Goal: Information Seeking & Learning: Check status

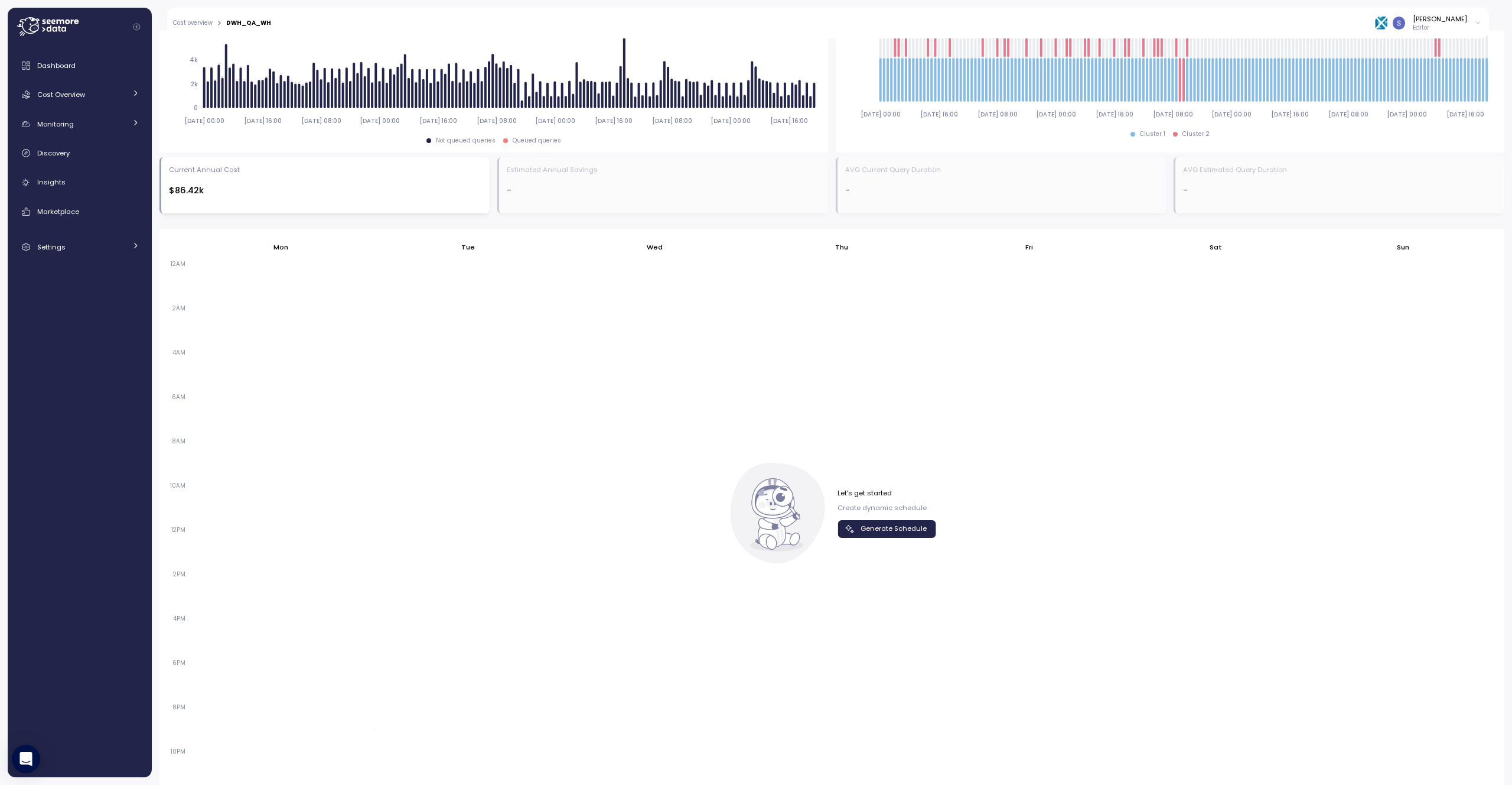
scroll to position [550, 0]
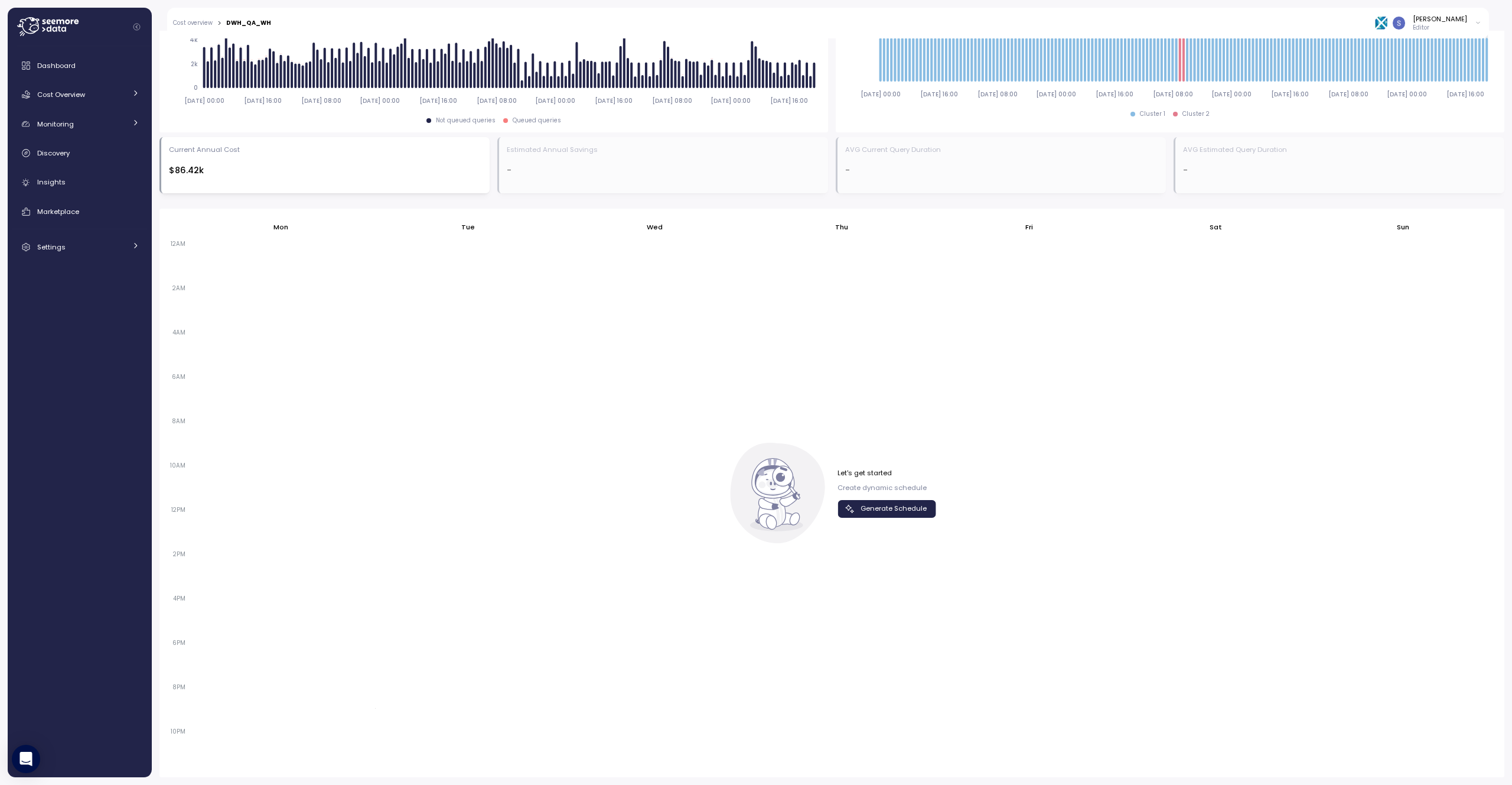
click at [897, 513] on span "Generate Schedule" at bounding box center [894, 508] width 66 height 16
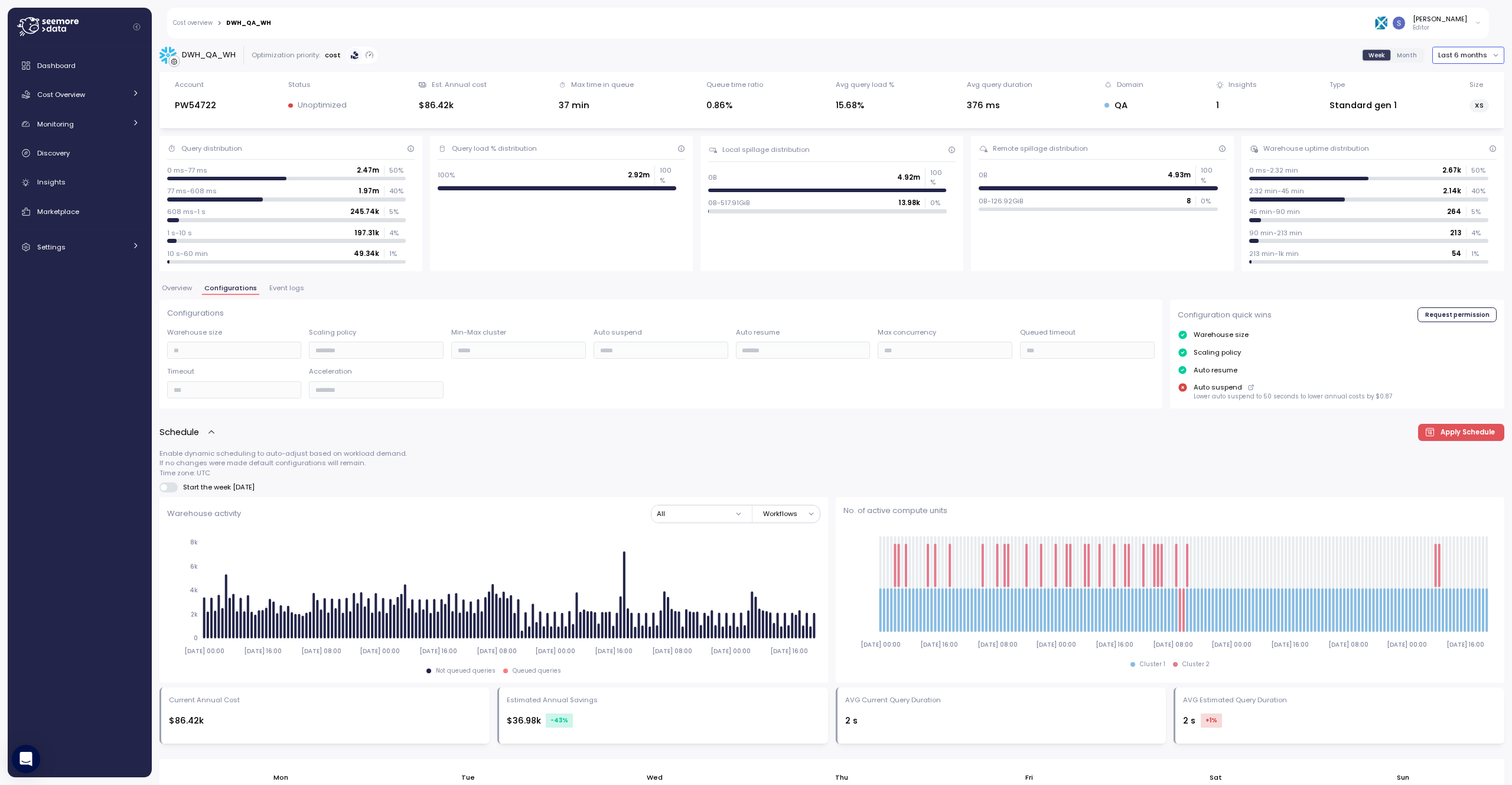
click at [1452, 60] on button "Last 6 months" at bounding box center [1468, 55] width 72 height 17
click at [1455, 106] on div "Last 7 days" at bounding box center [1463, 109] width 38 height 10
click at [1475, 55] on button "Last 7 days" at bounding box center [1474, 55] width 62 height 17
click at [1471, 121] on div "Last 14 days" at bounding box center [1469, 125] width 41 height 10
click at [220, 54] on div "DWH_QA_WH" at bounding box center [209, 55] width 54 height 12
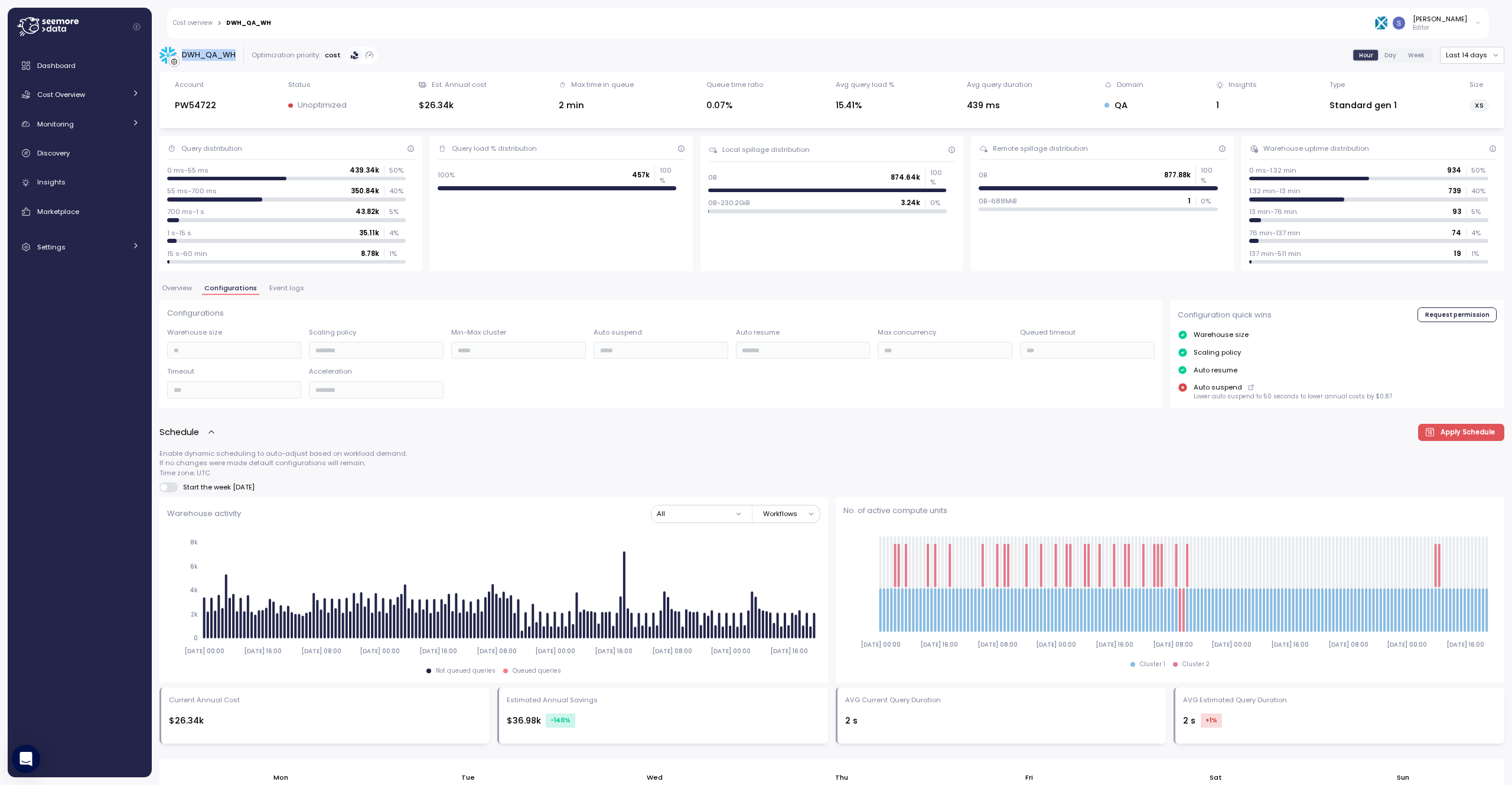
click at [220, 54] on div "DWH_QA_WH" at bounding box center [209, 55] width 54 height 12
copy div "DWH_QA_WH"
click at [279, 288] on span "Event logs" at bounding box center [287, 288] width 35 height 6
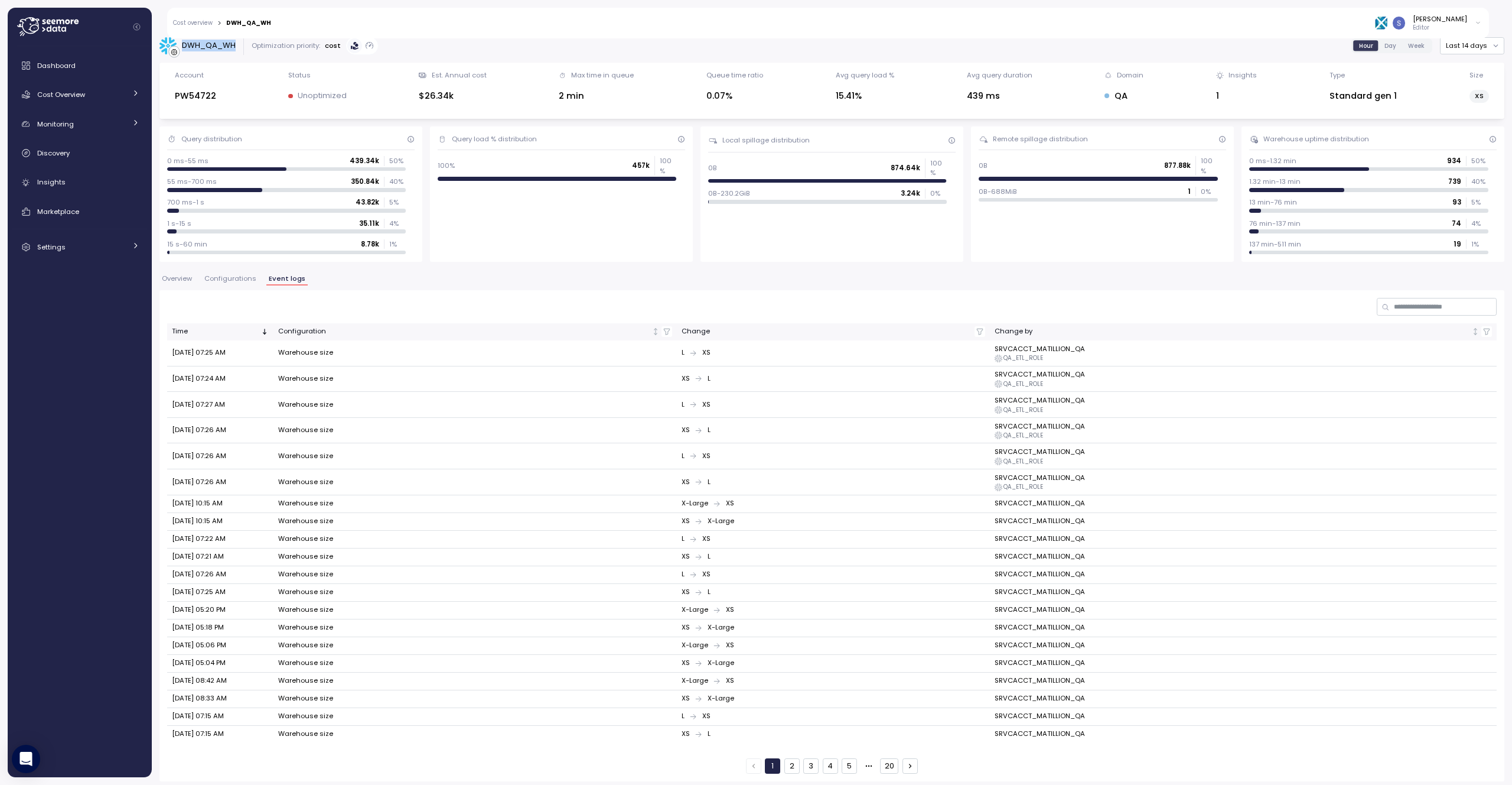
scroll to position [13, 0]
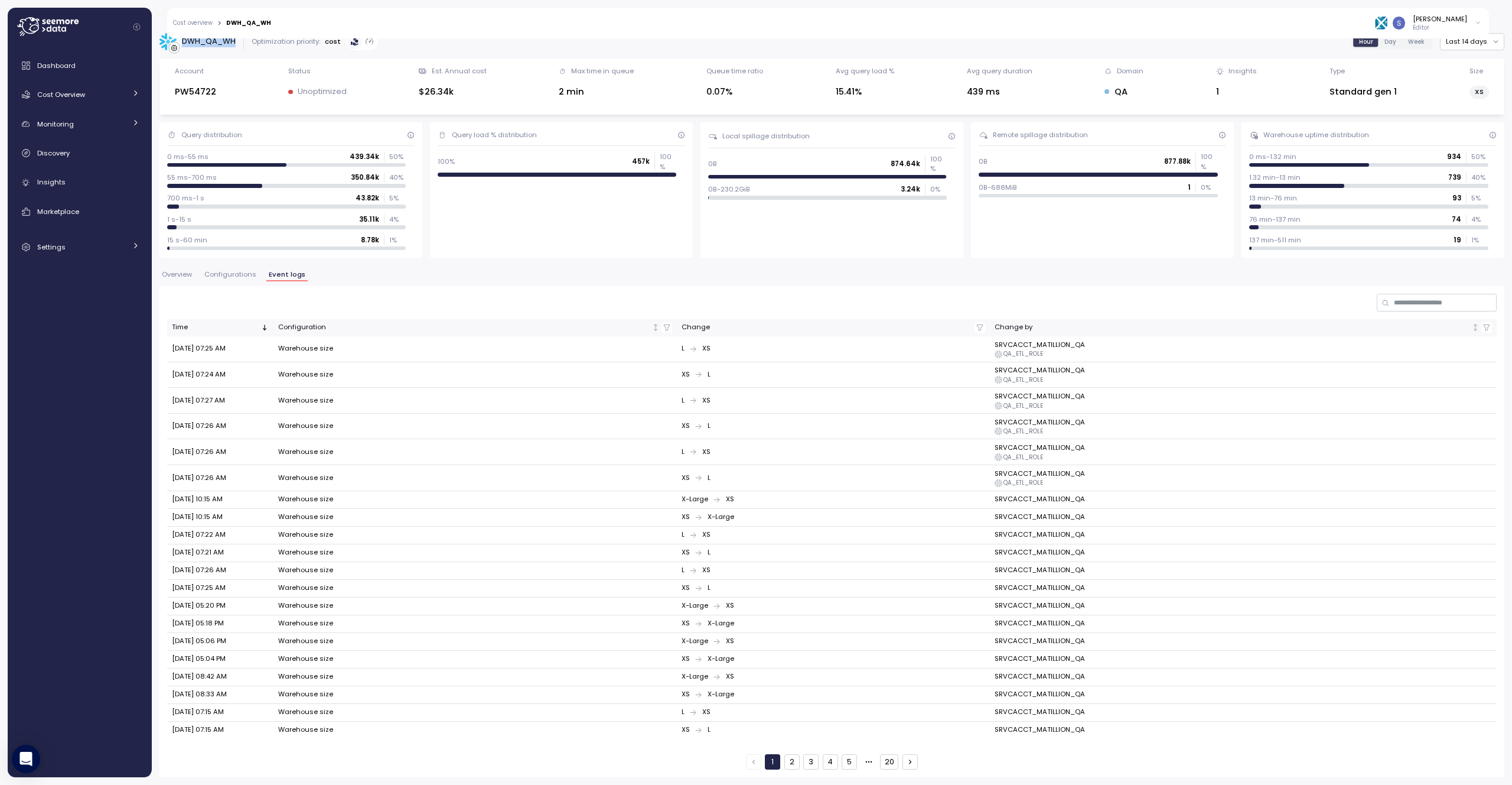
click at [823, 761] on button "4" at bounding box center [830, 761] width 15 height 15
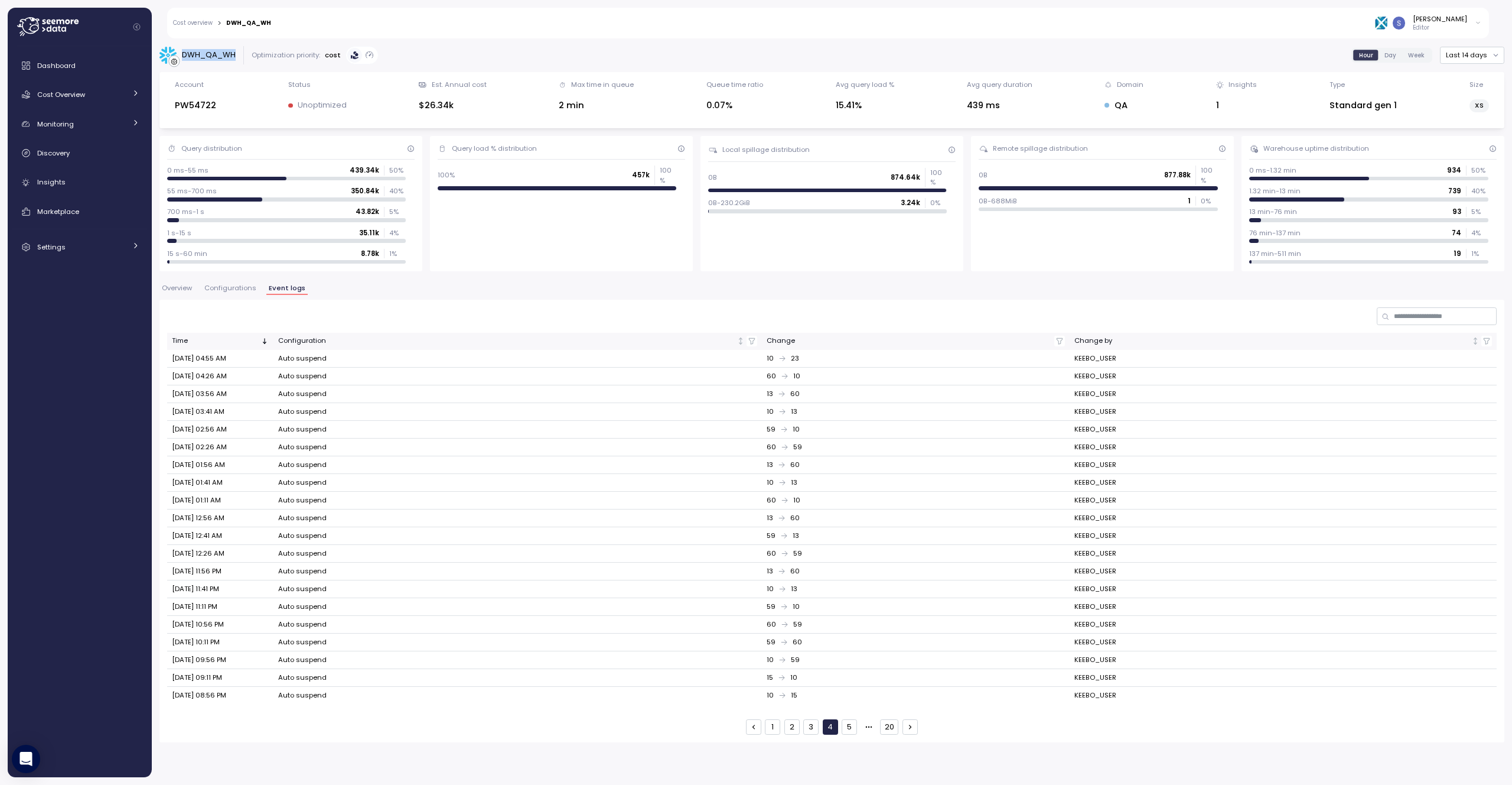
scroll to position [0, 0]
click at [805, 725] on button "3" at bounding box center [811, 727] width 15 height 15
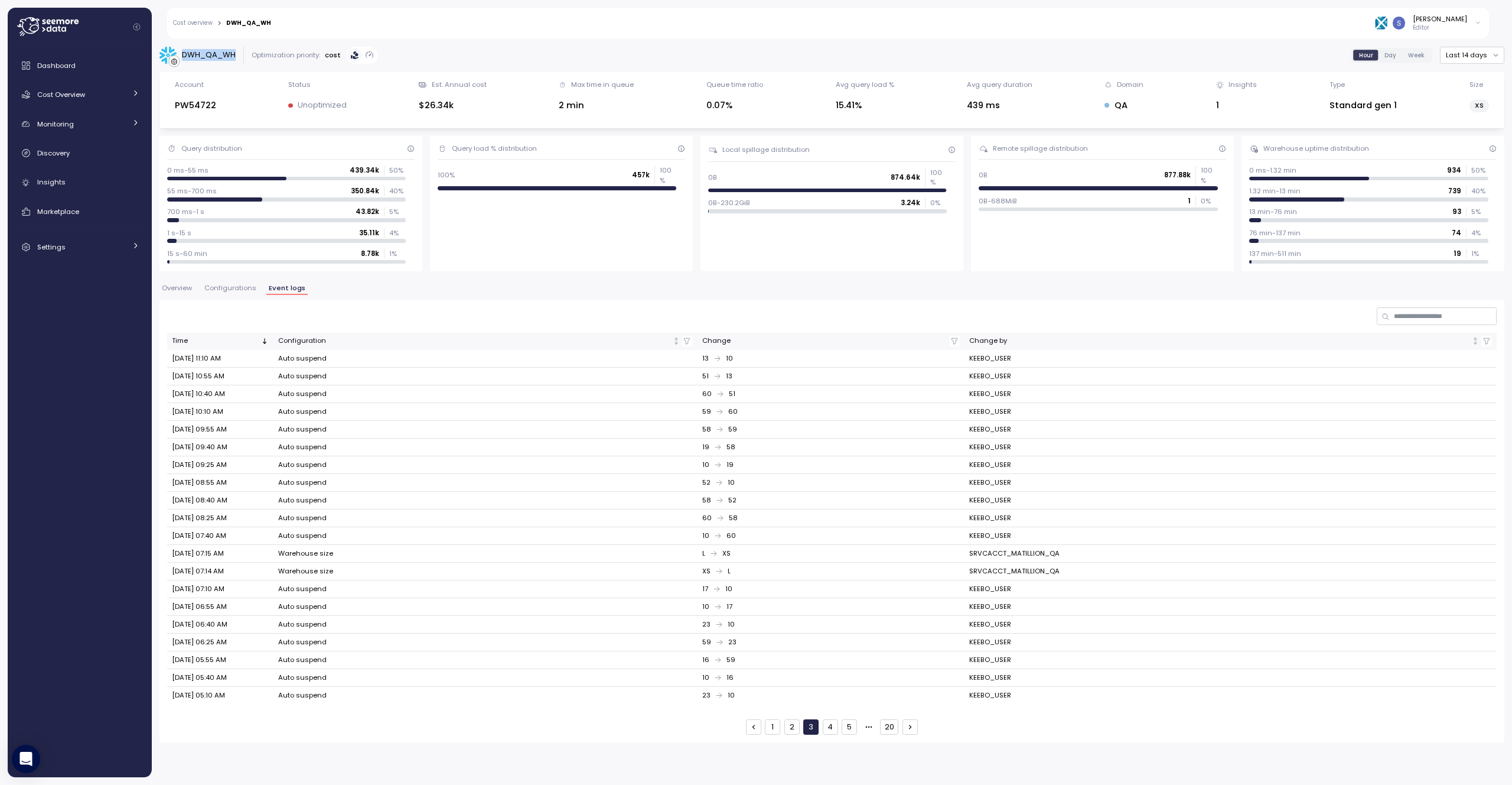
click at [795, 728] on button "2" at bounding box center [792, 727] width 15 height 15
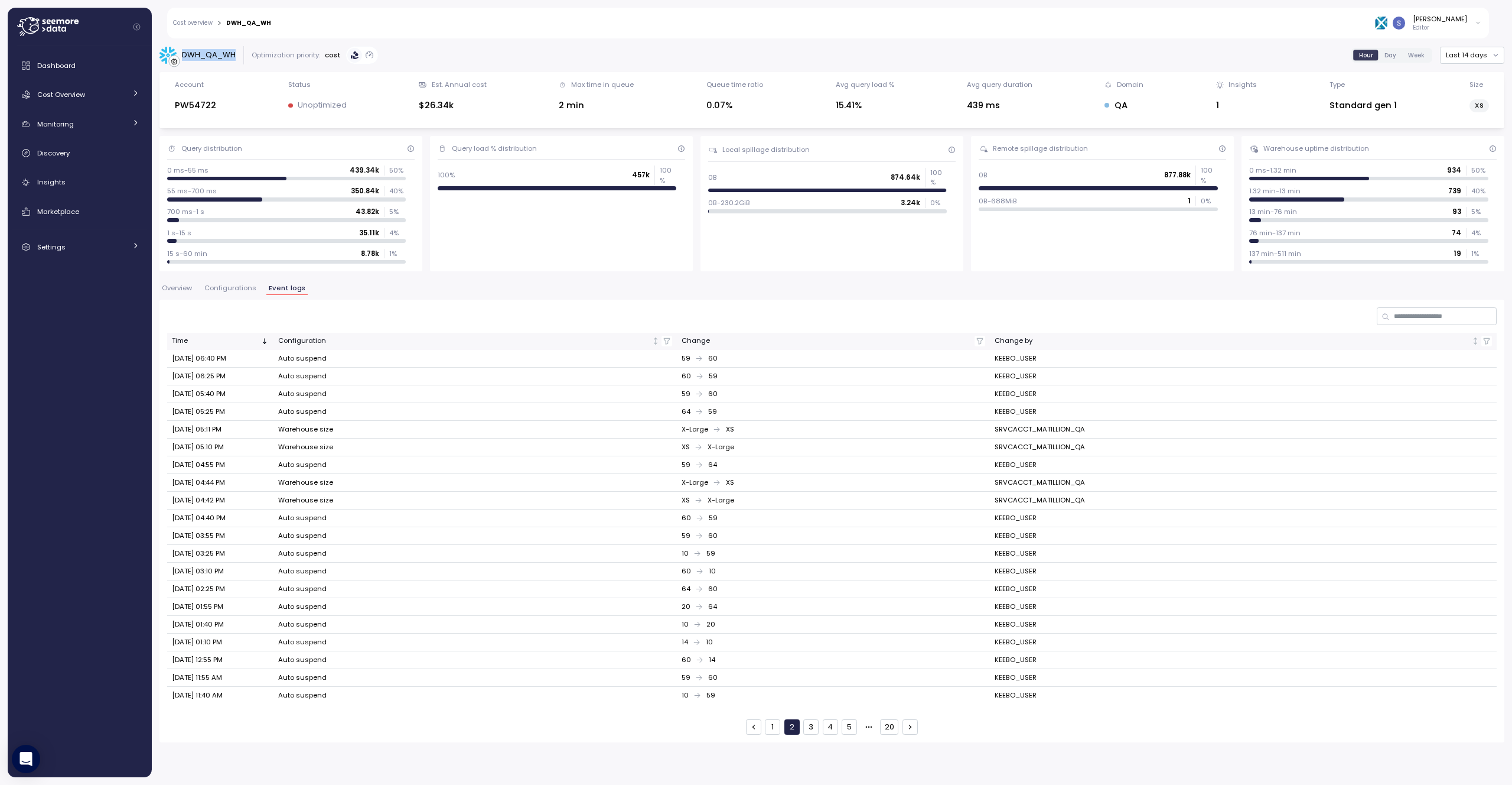
click at [778, 731] on button "1" at bounding box center [773, 727] width 15 height 15
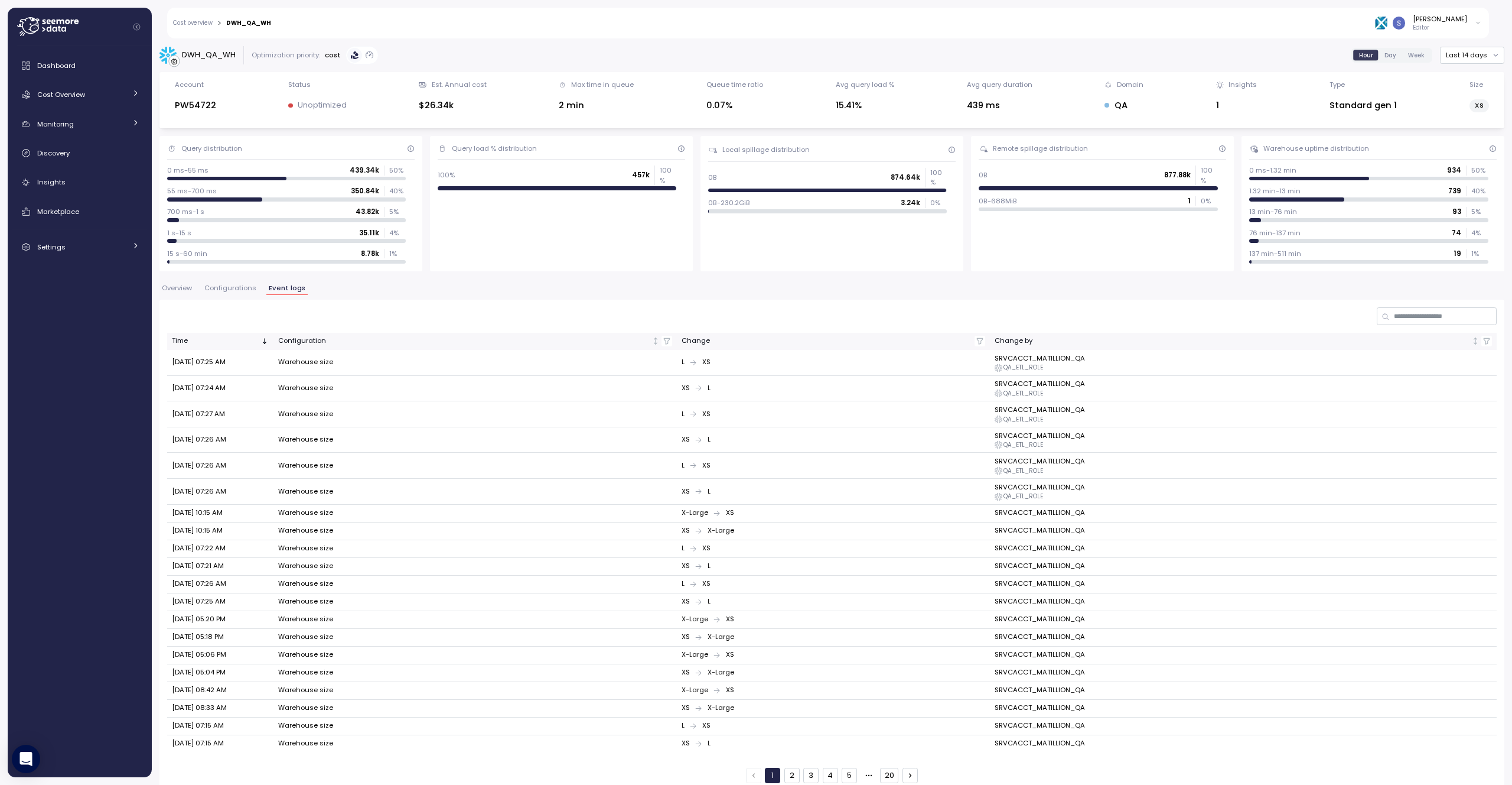
click at [823, 774] on button "4" at bounding box center [830, 775] width 15 height 15
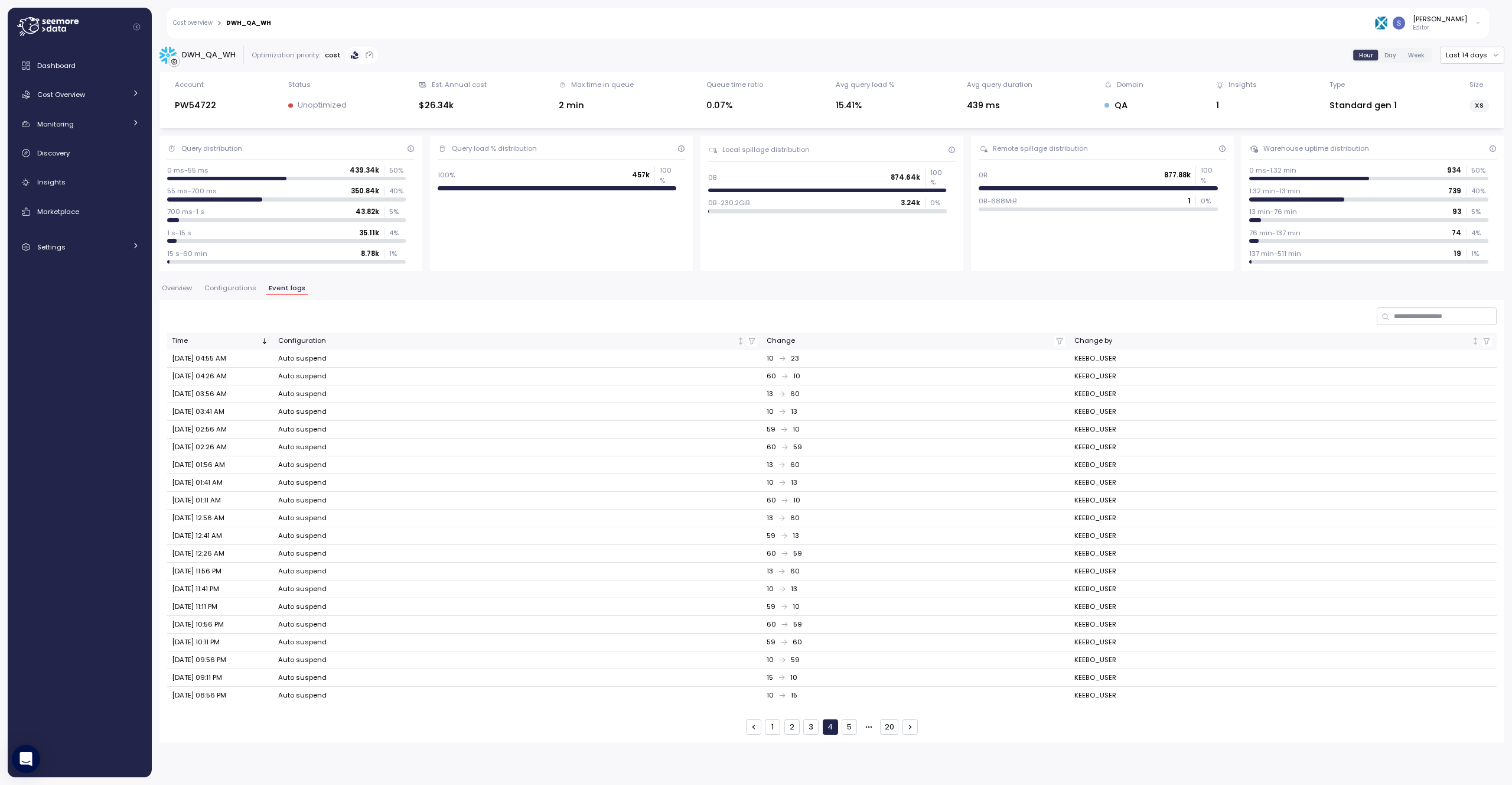
click at [796, 727] on button "2" at bounding box center [792, 727] width 15 height 15
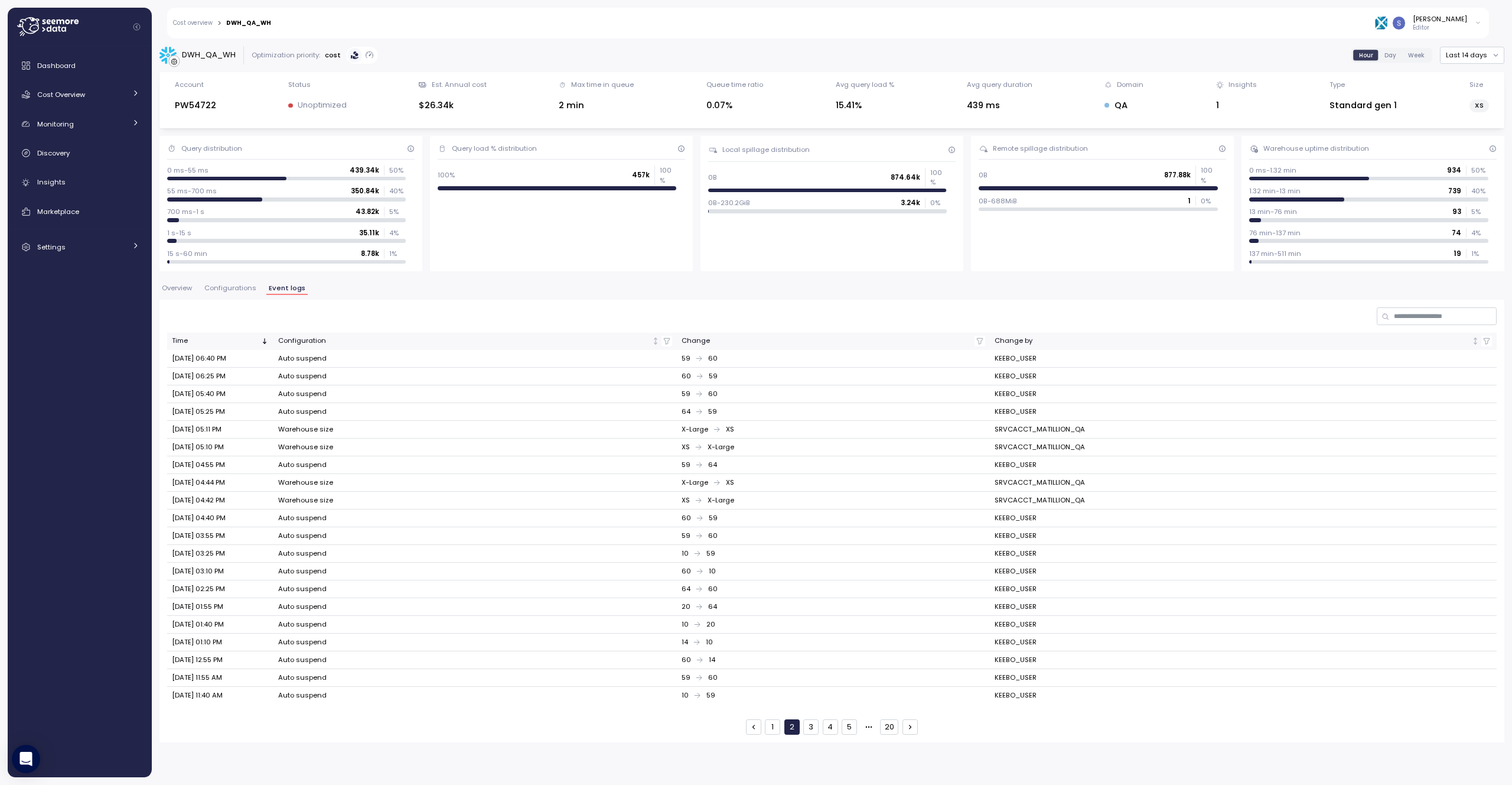
click at [778, 731] on button "1" at bounding box center [773, 727] width 15 height 15
